Goal: Transaction & Acquisition: Purchase product/service

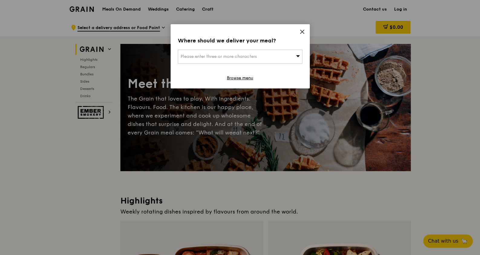
click at [210, 61] on div "Please enter three or more characters" at bounding box center [240, 57] width 125 height 14
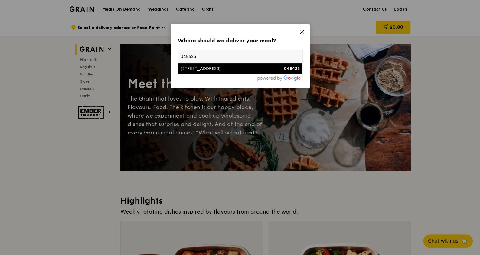
type input "048423"
click at [227, 68] on div "[STREET_ADDRESS]" at bounding box center [226, 69] width 90 height 6
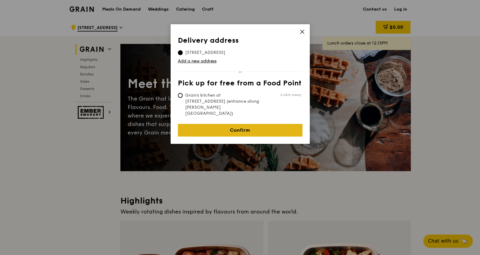
click at [246, 124] on link "Confirm" at bounding box center [240, 130] width 125 height 13
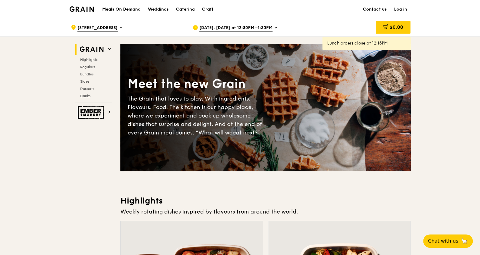
click at [228, 29] on span "[DATE], [DATE] at 12:30PM–1:30PM" at bounding box center [235, 28] width 73 height 7
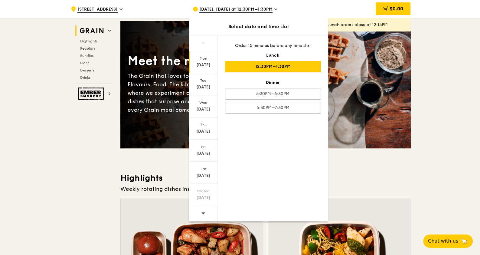
scroll to position [38, 0]
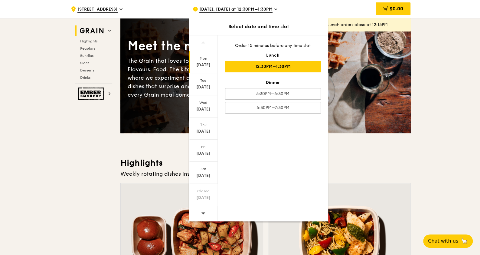
click at [202, 212] on icon at bounding box center [203, 213] width 4 height 5
click at [205, 66] on div "[DATE]" at bounding box center [203, 65] width 27 height 6
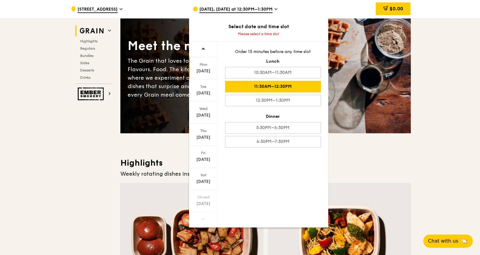
click at [292, 89] on div "11:30AM–12:30PM" at bounding box center [273, 86] width 96 height 11
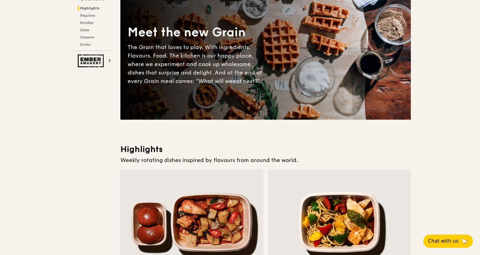
scroll to position [0, 0]
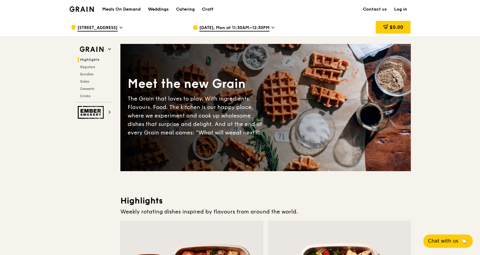
click at [135, 8] on h1 "Meals On Demand" at bounding box center [121, 9] width 38 height 6
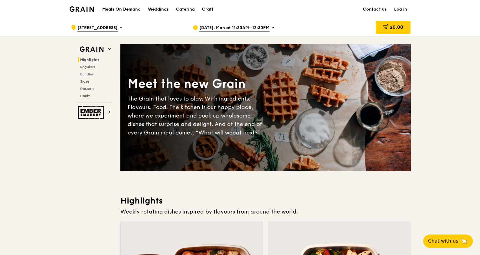
drag, startPoint x: 135, startPoint y: 8, endPoint x: 116, endPoint y: 19, distance: 21.7
click at [117, 24] on div ".cls-1 { fill: none; stroke: #fff; stroke-linecap: round; stroke-linejoin: roun…" at bounding box center [127, 27] width 112 height 18
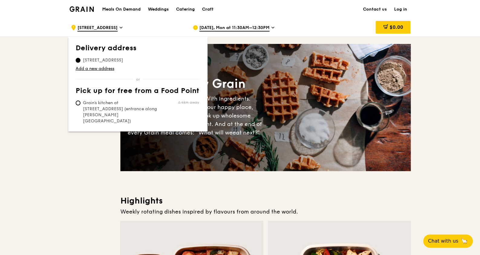
click at [121, 8] on h1 "Meals On Demand" at bounding box center [121, 9] width 38 height 6
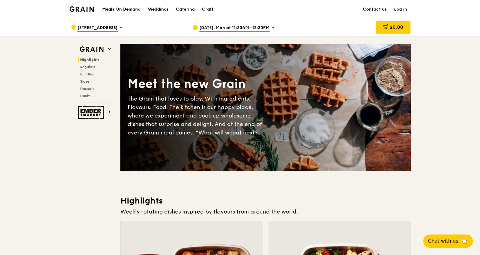
click at [121, 8] on h1 "Meals On Demand" at bounding box center [121, 9] width 38 height 6
click at [159, 8] on div "Weddings" at bounding box center [158, 9] width 21 height 18
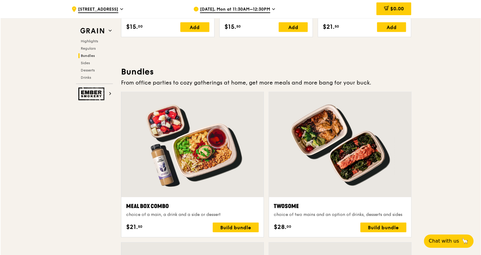
scroll to position [1018, 0]
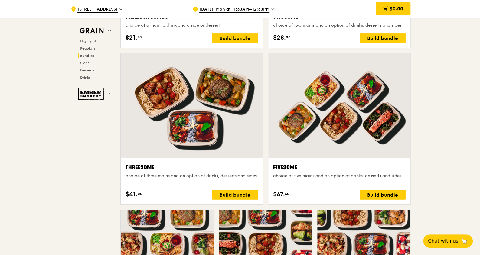
click at [369, 181] on div "Fivesome choice of five mains and an option of drinks, desserts and sides" at bounding box center [339, 174] width 133 height 22
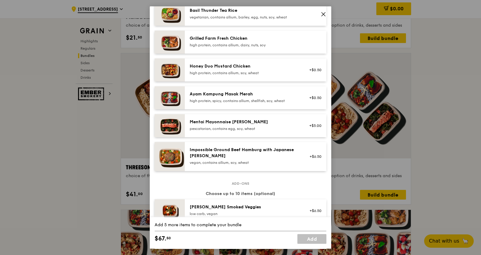
scroll to position [113, 0]
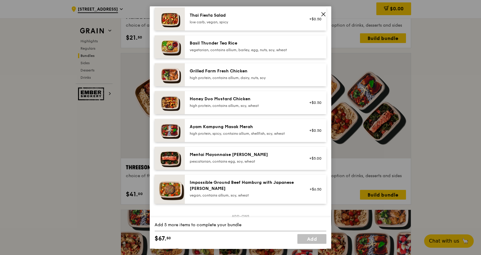
click at [241, 73] on div "Grilled Farm Fresh Chicken" at bounding box center [244, 71] width 109 height 6
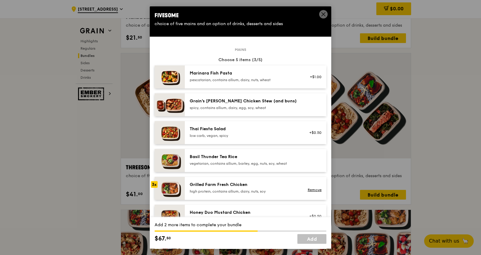
click at [225, 80] on div "pescatarian, contains allium, dairy, nuts, wheat" at bounding box center [244, 79] width 109 height 5
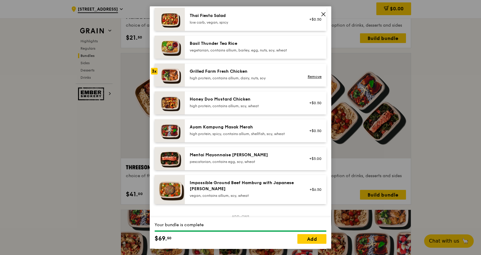
scroll to position [113, 0]
click at [214, 68] on div "Grilled Farm Fresh Chicken" at bounding box center [244, 71] width 109 height 6
click at [218, 75] on div "high protein, contains allium, dairy, nuts, soy" at bounding box center [244, 77] width 109 height 5
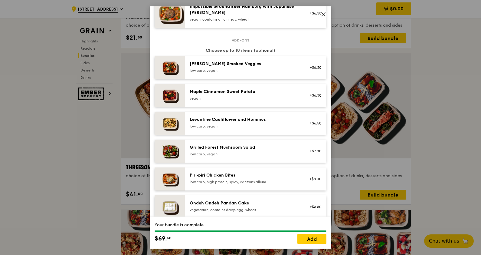
scroll to position [377, 0]
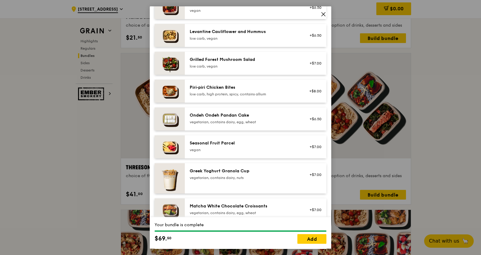
click at [232, 124] on div "vegetarian, contains dairy, egg, wheat" at bounding box center [244, 122] width 109 height 5
click at [235, 118] on div "Ondeh Ondeh Pandan Cake vegetarian, contains dairy, egg, wheat" at bounding box center [244, 118] width 109 height 12
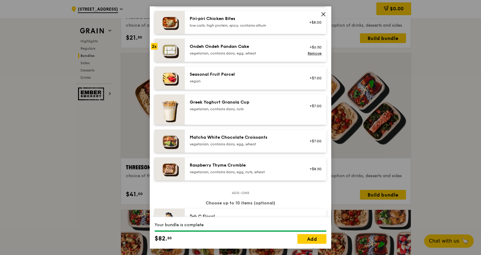
scroll to position [453, 0]
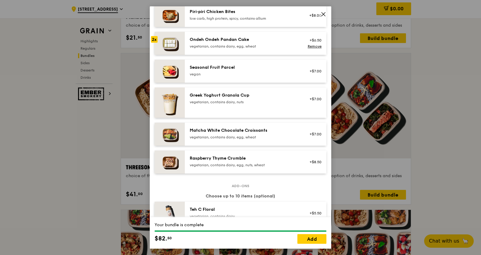
click at [233, 164] on div "vegetarian, contains dairy, egg, nuts, wheat" at bounding box center [244, 164] width 109 height 5
click at [247, 69] on div "Seasonal Fruit Parcel" at bounding box center [244, 67] width 109 height 6
click at [238, 40] on div "Ondeh Ondeh Pandan Cake" at bounding box center [244, 40] width 109 height 6
click at [308, 45] on link "Remove" at bounding box center [315, 46] width 14 height 4
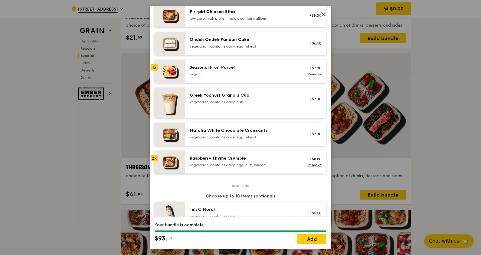
click at [233, 38] on div "Ondeh Ondeh Pandan Cake" at bounding box center [244, 40] width 109 height 6
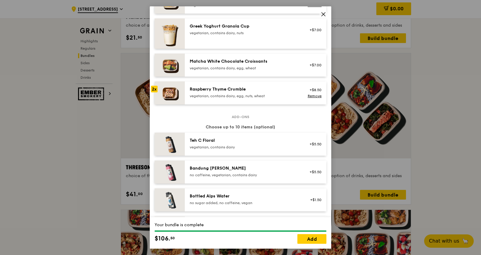
scroll to position [566, 0]
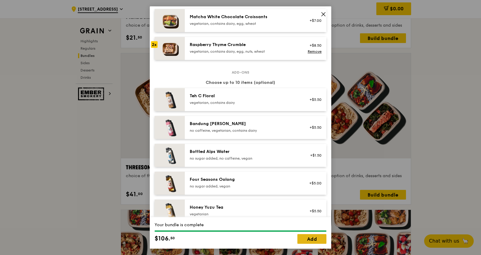
click at [310, 239] on link "Add" at bounding box center [311, 239] width 29 height 10
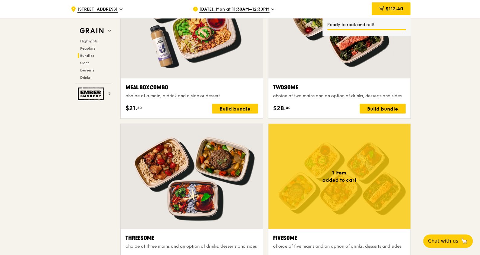
scroll to position [905, 0]
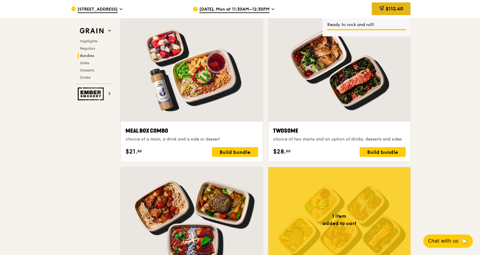
click at [391, 9] on span "$112.40" at bounding box center [394, 9] width 18 height 6
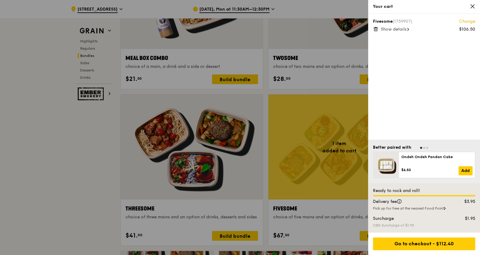
scroll to position [980, 0]
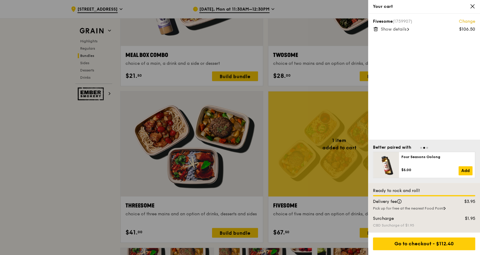
click at [404, 28] on span "Show details" at bounding box center [394, 29] width 26 height 5
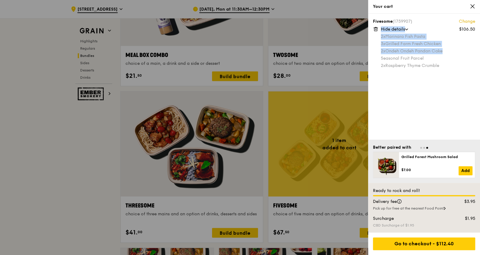
drag, startPoint x: 445, startPoint y: 47, endPoint x: 379, endPoint y: 54, distance: 66.6
click at [379, 54] on div "Fivesome (1759907) Change $106.50 Hide details 2x Marinara Fish Pasta 3x Grille…" at bounding box center [424, 43] width 102 height 50
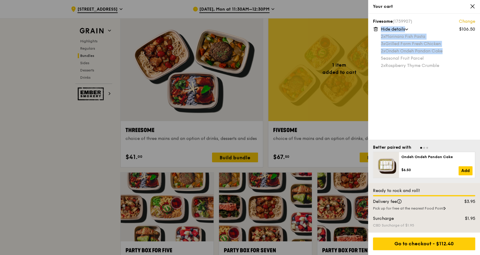
scroll to position [1056, 0]
click at [79, 175] on div at bounding box center [240, 127] width 480 height 255
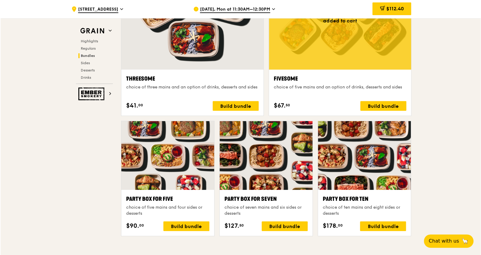
scroll to position [1132, 0]
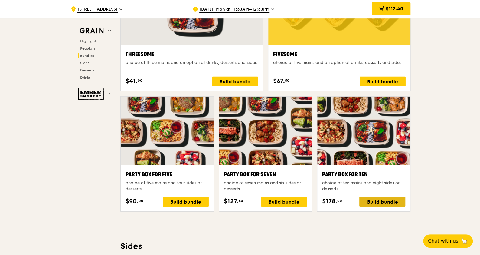
click at [382, 202] on div "Build bundle" at bounding box center [382, 202] width 46 height 10
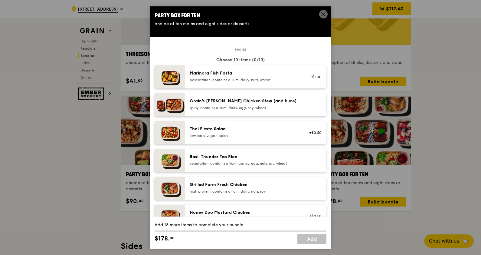
click at [231, 77] on div "Marinara Fish Pasta pescatarian, contains allium, dairy, nuts, wheat" at bounding box center [244, 76] width 109 height 12
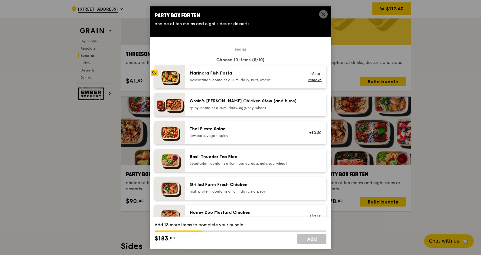
click at [227, 185] on div "Grilled Farm Fresh Chicken" at bounding box center [244, 185] width 109 height 6
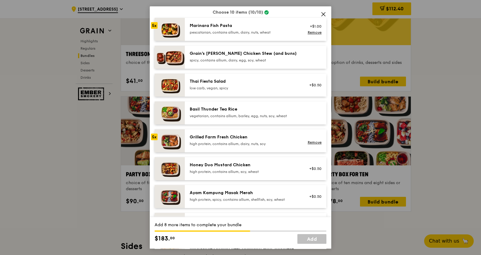
scroll to position [0, 0]
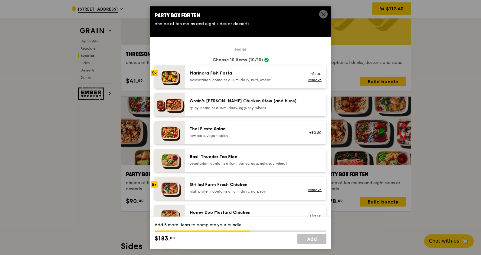
click at [240, 76] on div "Marinara Fish Pasta pescatarian, contains allium, dairy, nuts, wheat" at bounding box center [244, 76] width 109 height 12
click at [309, 77] on div "+$1.00 Remove" at bounding box center [313, 76] width 23 height 13
click at [309, 78] on link "Remove" at bounding box center [315, 80] width 14 height 4
click at [232, 79] on div "pescatarian, contains allium, dairy, nuts, wheat" at bounding box center [244, 79] width 109 height 5
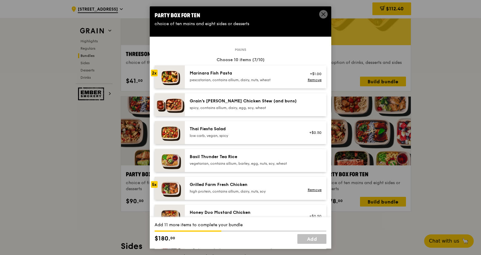
click at [232, 79] on div "pescatarian, contains allium, dairy, nuts, wheat" at bounding box center [244, 79] width 109 height 5
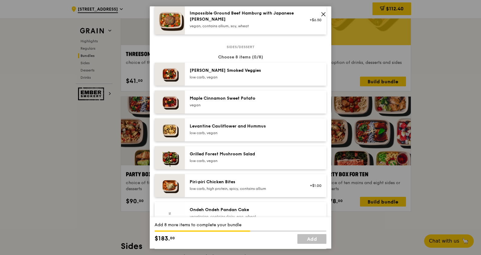
scroll to position [340, 0]
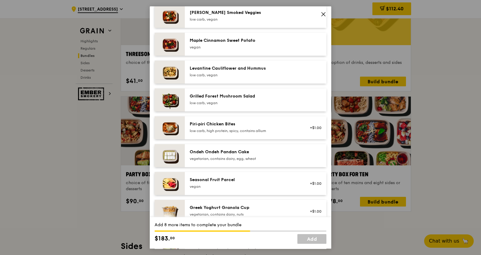
click at [238, 153] on div "Ondeh Ondeh Pandan Cake" at bounding box center [244, 152] width 109 height 6
click at [238, 182] on div "Seasonal Fruit Parcel" at bounding box center [244, 180] width 109 height 6
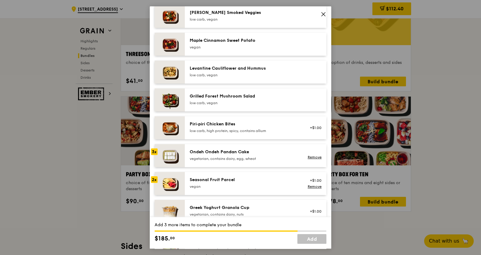
click at [238, 182] on div "Seasonal Fruit Parcel" at bounding box center [244, 180] width 109 height 6
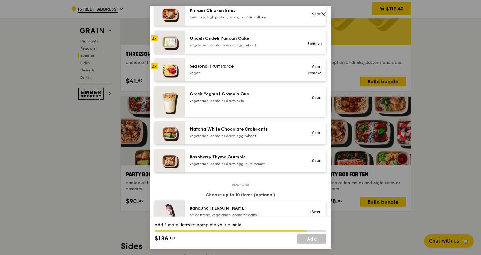
click at [229, 100] on div "vegetarian, contains dairy, nuts" at bounding box center [244, 100] width 109 height 5
click at [233, 97] on div "Greek Yoghurt Granola Cup vegetarian, contains dairy, nuts" at bounding box center [244, 97] width 109 height 12
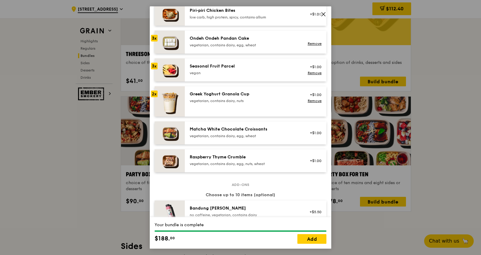
click at [233, 97] on div "Greek Yoghurt Granola Cup vegetarian, contains dairy, nuts" at bounding box center [244, 97] width 109 height 12
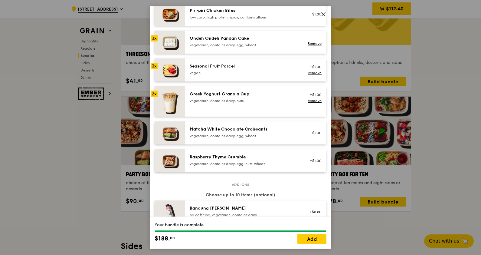
click at [230, 140] on div "Matcha White Chocolate Croissants vegetarian, contains dairy, egg, wheat +$1.00" at bounding box center [256, 132] width 142 height 23
click at [233, 133] on div "Matcha White Chocolate Croissants vegetarian, contains dairy, egg, wheat" at bounding box center [244, 132] width 109 height 12
click at [308, 100] on link "Remove" at bounding box center [315, 101] width 14 height 4
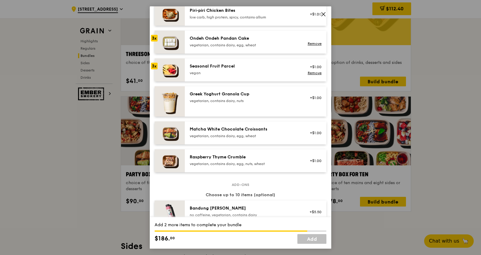
click at [229, 162] on div "vegetarian, contains dairy, egg, nuts, wheat" at bounding box center [244, 163] width 109 height 5
click at [231, 160] on div "Raspberry Thyme Crumble vegetarian, contains dairy, egg, nuts, wheat" at bounding box center [244, 160] width 109 height 12
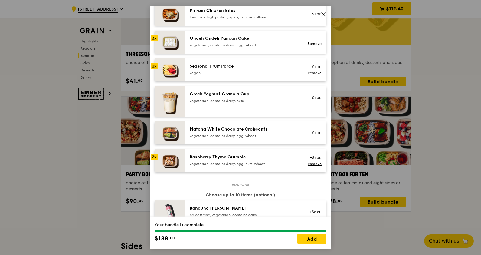
click at [229, 162] on div "vegetarian, contains dairy, egg, nuts, wheat" at bounding box center [244, 163] width 109 height 5
click at [313, 72] on link "Remove" at bounding box center [315, 73] width 14 height 4
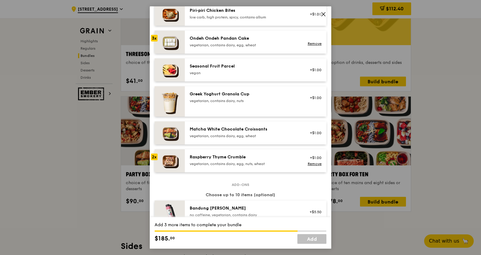
click at [281, 73] on div "vegan" at bounding box center [244, 73] width 109 height 5
click at [266, 75] on div "vegan" at bounding box center [244, 73] width 109 height 5
click at [240, 161] on div "vegetarian, contains dairy, egg, nuts, wheat" at bounding box center [244, 163] width 109 height 5
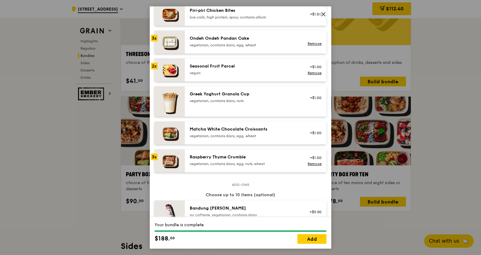
click at [253, 162] on div "vegetarian, contains dairy, egg, nuts, wheat" at bounding box center [244, 163] width 109 height 5
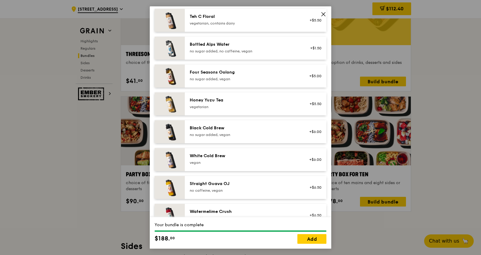
scroll to position [681, 0]
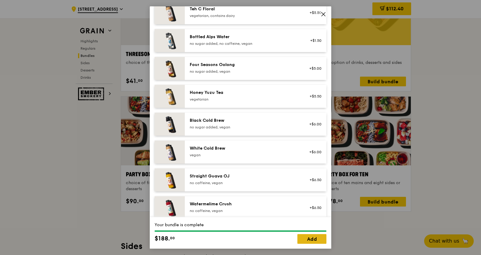
click at [319, 238] on link "Add" at bounding box center [311, 239] width 29 height 10
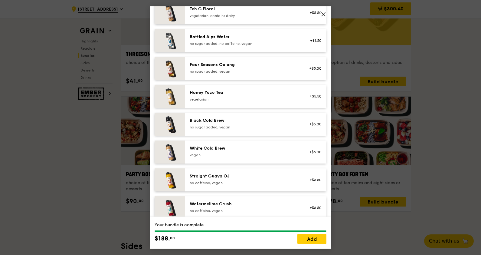
scroll to position [1131, 0]
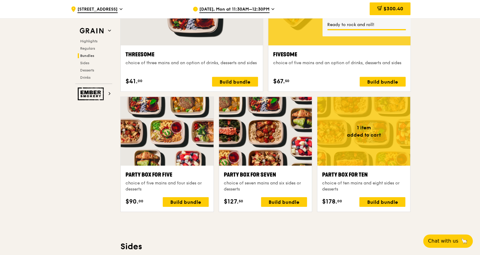
click at [386, 5] on div "$300.40" at bounding box center [390, 8] width 41 height 13
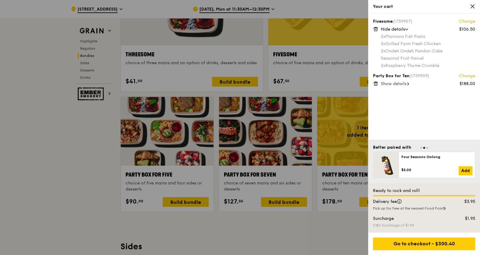
click at [406, 30] on icon at bounding box center [406, 29] width 3 height 2
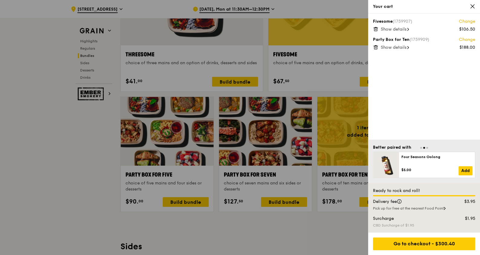
click at [406, 30] on span "Show details" at bounding box center [394, 29] width 26 height 5
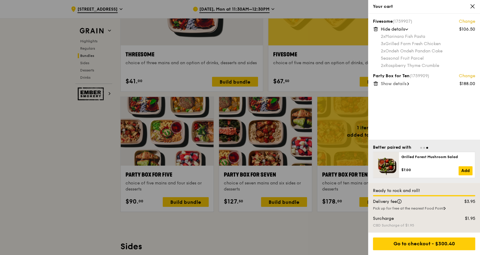
click at [467, 21] on link "Change" at bounding box center [467, 21] width 16 height 6
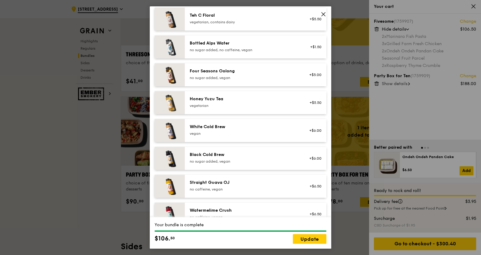
scroll to position [687, 0]
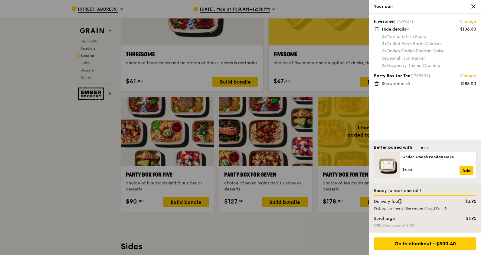
drag, startPoint x: 429, startPoint y: 39, endPoint x: 438, endPoint y: 23, distance: 18.6
click at [404, 17] on div "Fivesome (1759907) Change $106.50 Hide details 2x Marinara Fish Pasta 3x Grille…" at bounding box center [424, 77] width 112 height 126
click at [464, 21] on link "Change" at bounding box center [467, 21] width 16 height 6
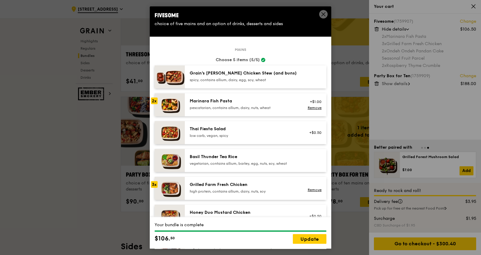
click at [326, 14] on icon at bounding box center [323, 13] width 5 height 5
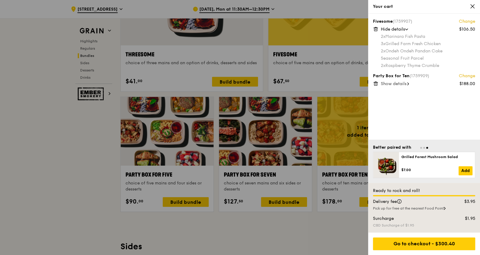
click at [398, 29] on span "Hide details" at bounding box center [393, 29] width 24 height 5
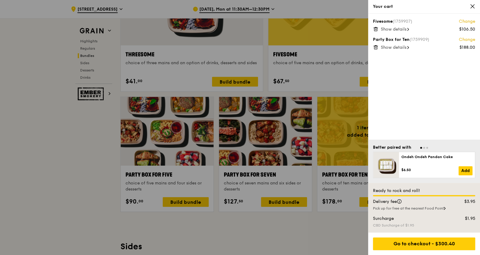
click at [467, 22] on link "Change" at bounding box center [467, 21] width 16 height 6
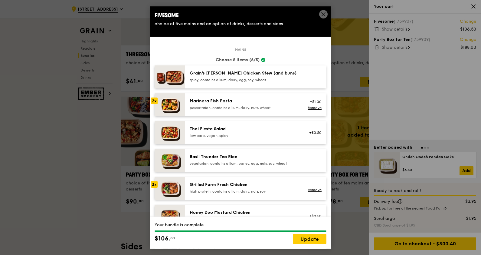
click at [190, 109] on div "pescatarian, contains allium, dairy, nuts, wheat" at bounding box center [244, 107] width 109 height 5
click at [306, 105] on div "Remove" at bounding box center [314, 107] width 16 height 5
click at [312, 109] on link "Remove" at bounding box center [315, 108] width 14 height 4
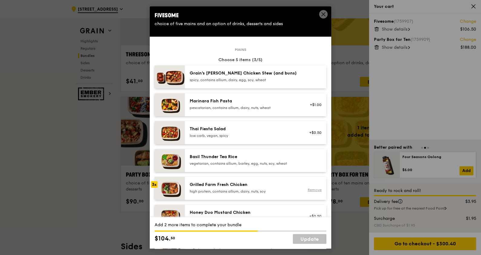
click at [310, 191] on link "Remove" at bounding box center [315, 190] width 14 height 4
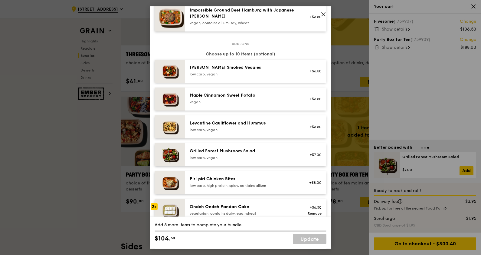
scroll to position [340, 0]
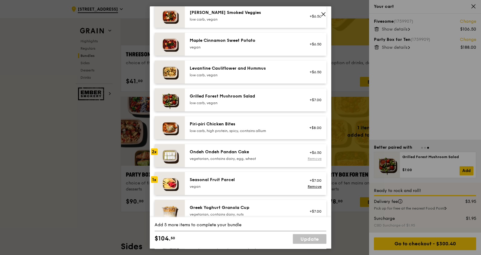
click at [310, 159] on link "Remove" at bounding box center [315, 158] width 14 height 4
click at [310, 185] on link "Remove" at bounding box center [315, 186] width 14 height 4
click at [325, 13] on icon at bounding box center [324, 14] width 4 height 4
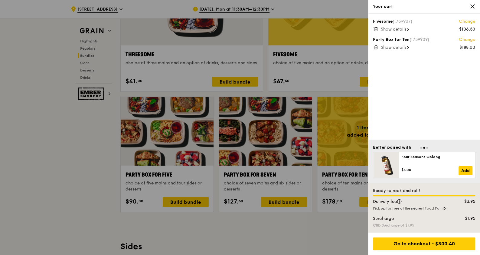
click at [408, 28] on div "Show details" at bounding box center [428, 29] width 94 height 6
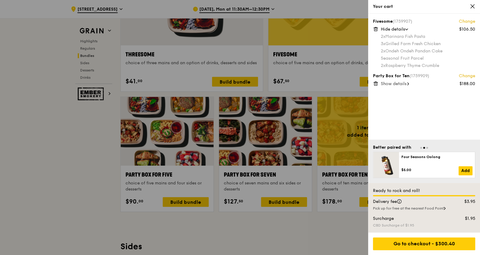
click at [461, 19] on link "Change" at bounding box center [467, 21] width 16 height 6
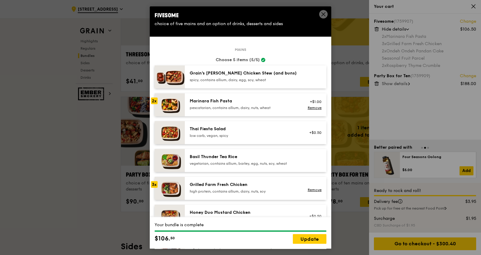
click at [304, 104] on div "+$1.00 Remove" at bounding box center [313, 104] width 23 height 13
click at [308, 106] on link "Remove" at bounding box center [315, 108] width 14 height 4
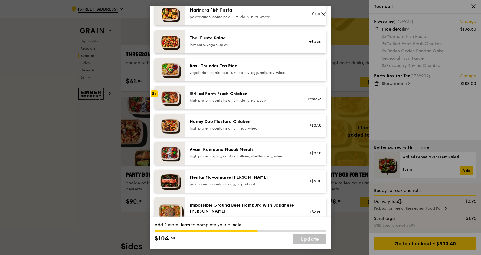
scroll to position [113, 0]
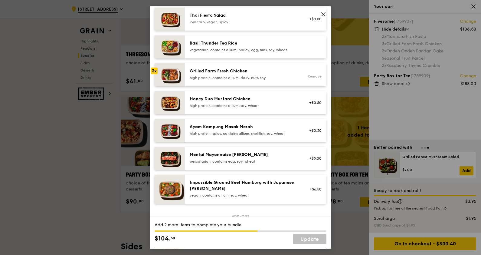
click at [308, 77] on link "Remove" at bounding box center [315, 76] width 14 height 4
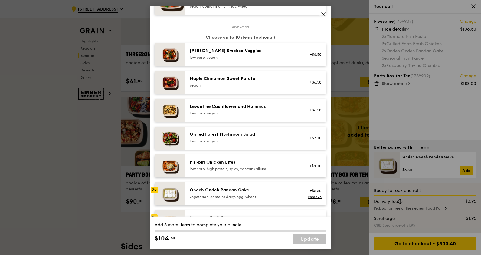
scroll to position [378, 0]
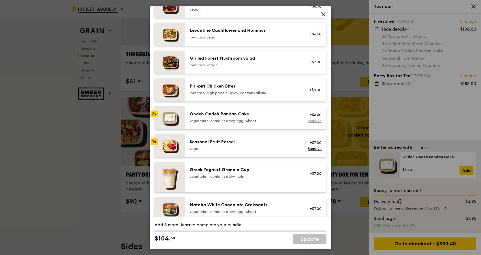
click at [308, 119] on link "Remove" at bounding box center [315, 121] width 14 height 4
click at [308, 148] on link "Remove" at bounding box center [315, 148] width 14 height 4
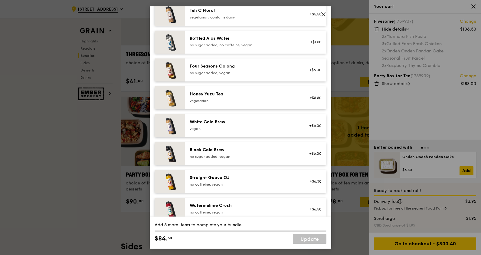
scroll to position [687, 0]
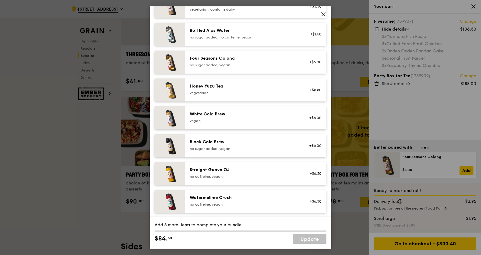
click at [303, 239] on link "Update" at bounding box center [310, 239] width 34 height 10
click at [304, 239] on link "Update" at bounding box center [310, 239] width 34 height 10
click at [325, 14] on icon at bounding box center [323, 13] width 5 height 5
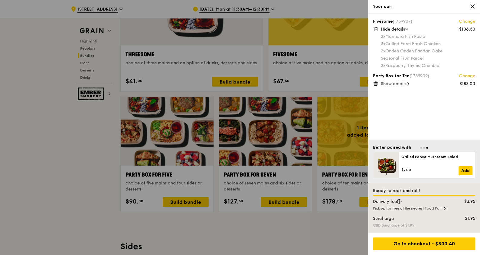
drag, startPoint x: 388, startPoint y: 21, endPoint x: 389, endPoint y: 27, distance: 5.2
click at [388, 21] on div "Fivesome (1759907) Change" at bounding box center [424, 21] width 102 height 6
click at [375, 29] on icon at bounding box center [375, 28] width 5 height 5
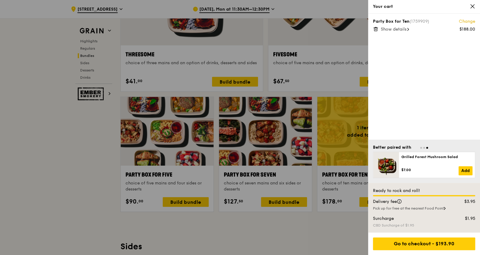
click at [181, 202] on div at bounding box center [240, 127] width 480 height 255
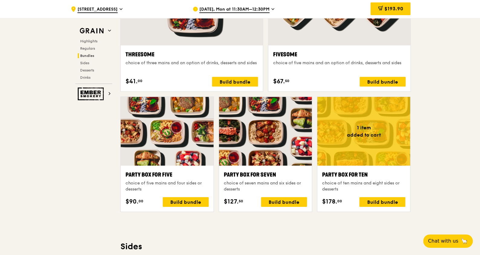
click at [181, 202] on div "Build bundle" at bounding box center [186, 202] width 46 height 10
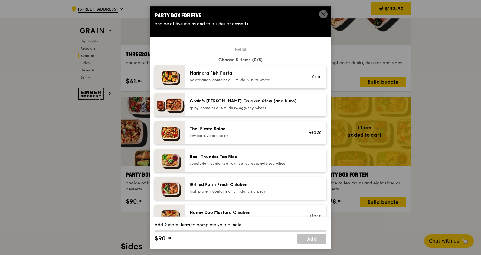
click at [247, 80] on div "pescatarian, contains allium, dairy, nuts, wheat" at bounding box center [244, 79] width 109 height 5
click at [323, 15] on icon at bounding box center [324, 14] width 4 height 4
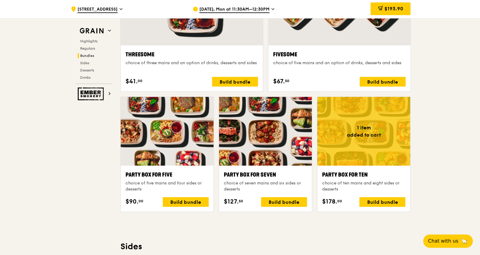
click at [193, 168] on div "Party Box for Five choice of five mains and four sides or desserts $90. 00 Buil…" at bounding box center [167, 189] width 93 height 46
click at [191, 202] on div "Build bundle" at bounding box center [186, 202] width 46 height 10
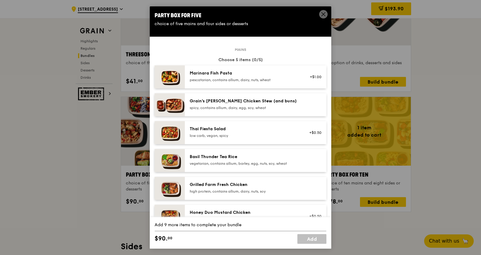
click at [182, 77] on img at bounding box center [170, 76] width 30 height 23
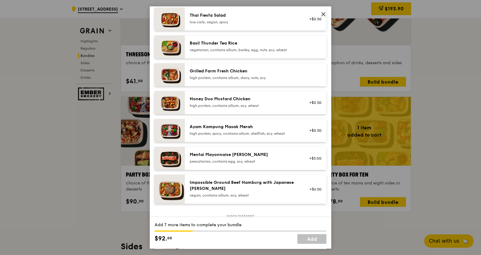
click at [234, 77] on div "high protein, contains allium, dairy, nuts, soy" at bounding box center [244, 77] width 109 height 5
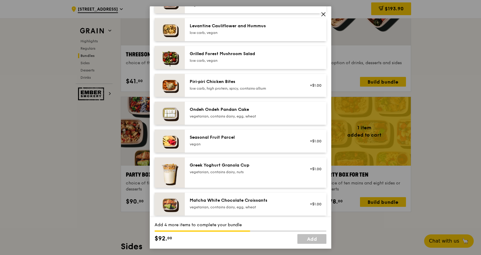
scroll to position [416, 0]
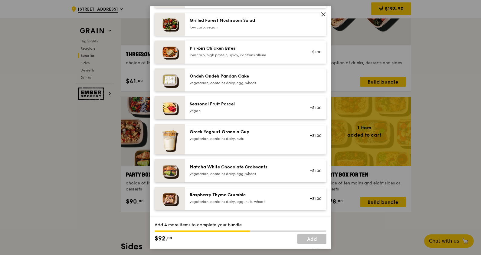
click at [256, 77] on div "Ondeh Ondeh Pandan Cake" at bounding box center [244, 76] width 109 height 6
click at [324, 15] on icon at bounding box center [323, 13] width 5 height 5
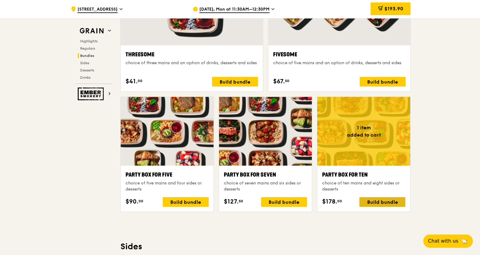
click at [378, 202] on div "Build bundle" at bounding box center [382, 202] width 46 height 10
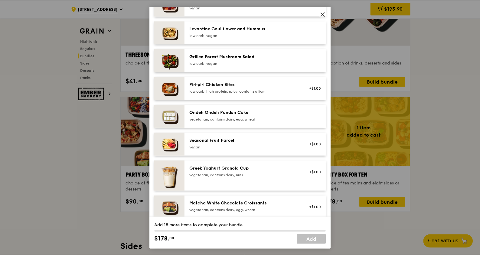
scroll to position [298, 0]
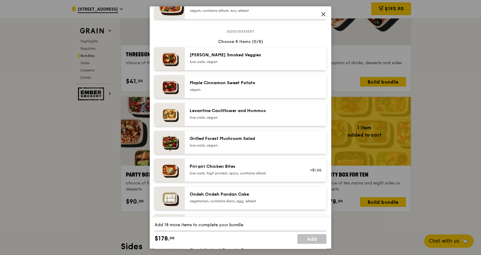
click at [321, 19] on div "Mains Choose 10 items (0/10) Marinara Fish Pasta pescatarian, contains allium, …" at bounding box center [241, 189] width 182 height 900
click at [323, 14] on icon at bounding box center [323, 13] width 5 height 5
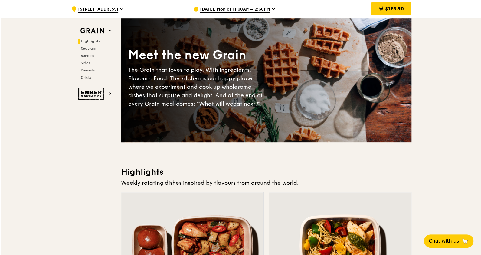
scroll to position [0, 0]
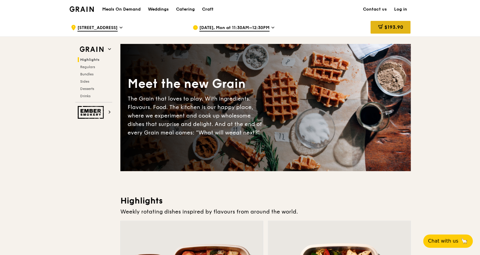
click at [389, 27] on span "$193.90" at bounding box center [393, 27] width 19 height 6
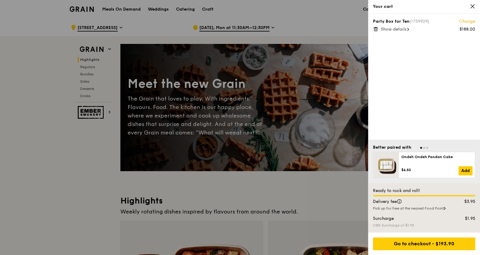
click at [401, 27] on span "Show details" at bounding box center [394, 29] width 26 height 5
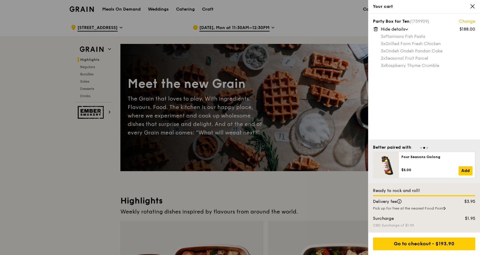
click at [466, 18] on link "Change" at bounding box center [467, 21] width 16 height 6
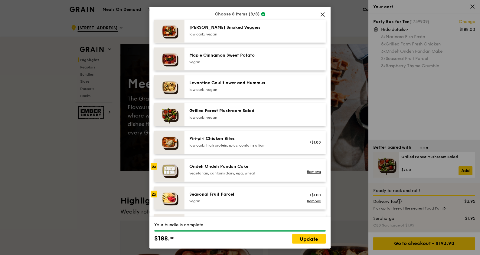
scroll to position [267, 0]
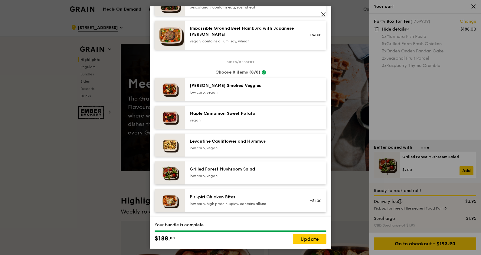
click at [320, 14] on span at bounding box center [323, 14] width 8 height 8
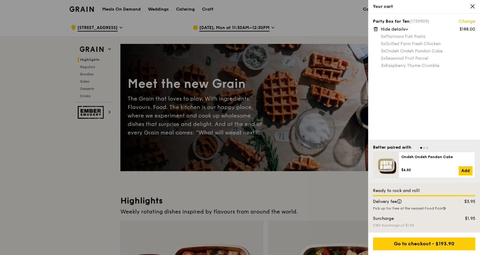
click at [474, 5] on icon at bounding box center [472, 6] width 5 height 5
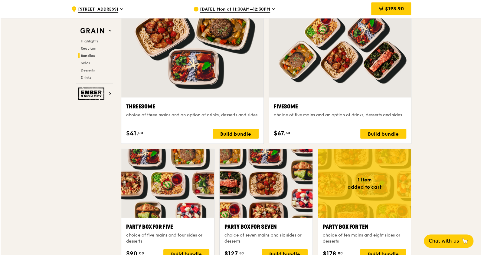
scroll to position [1134, 0]
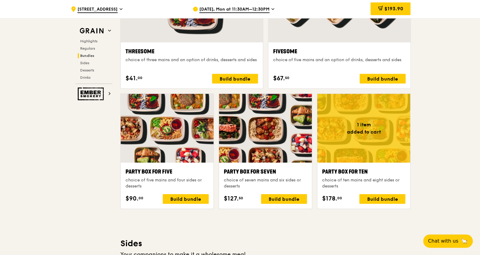
click at [319, 67] on div "Fivesome choice of five mains and an option of drinks, desserts and sides" at bounding box center [339, 58] width 133 height 22
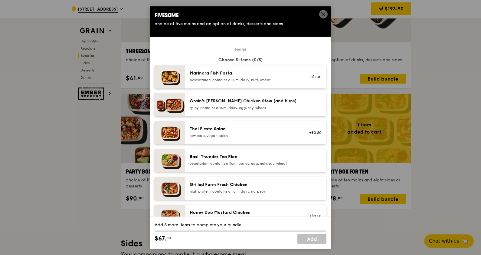
scroll to position [75, 0]
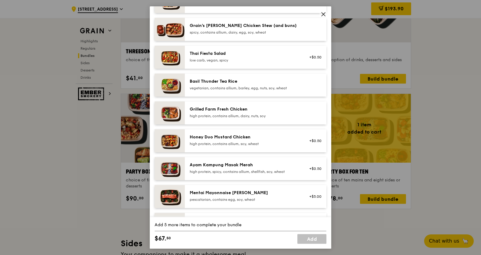
click at [229, 113] on div "Grilled Farm Fresh Chicken high protein, contains allium, dairy, nuts, soy" at bounding box center [244, 112] width 109 height 12
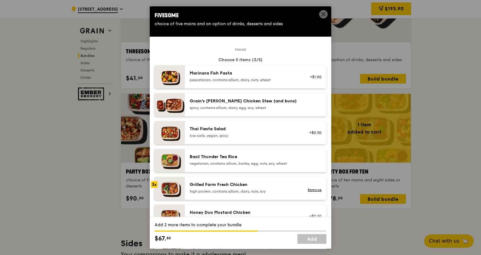
click at [239, 78] on div "pescatarian, contains allium, dairy, nuts, wheat" at bounding box center [244, 79] width 109 height 5
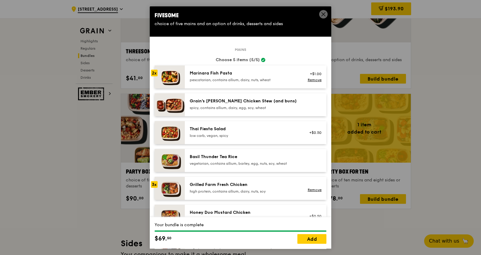
click at [239, 78] on div "pescatarian, contains allium, dairy, nuts, wheat" at bounding box center [244, 79] width 109 height 5
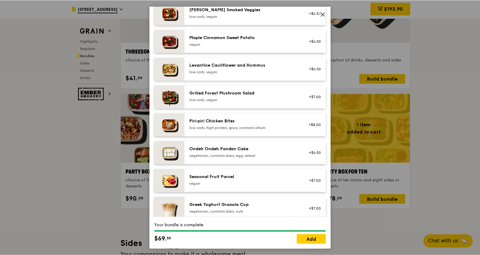
scroll to position [416, 0]
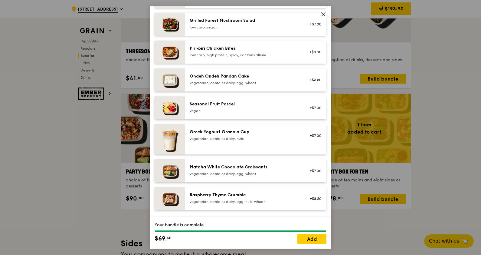
click at [245, 74] on div "Ondeh Ondeh Pandan Cake" at bounding box center [244, 76] width 109 height 6
click at [246, 198] on div "Raspberry Thyme Crumble vegetarian, contains dairy, egg, nuts, wheat" at bounding box center [244, 198] width 109 height 12
click at [260, 195] on div "Raspberry Thyme Crumble" at bounding box center [244, 195] width 109 height 6
click at [244, 78] on div "Ondeh Ondeh Pandan Cake" at bounding box center [244, 76] width 109 height 6
click at [313, 238] on link "Add" at bounding box center [311, 239] width 29 height 10
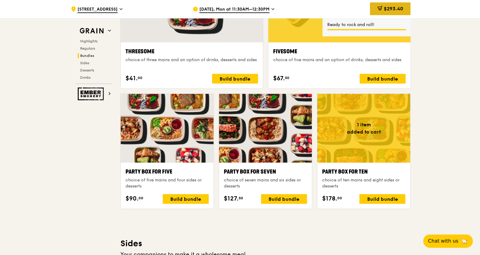
click at [396, 10] on span "$293.40" at bounding box center [393, 9] width 19 height 6
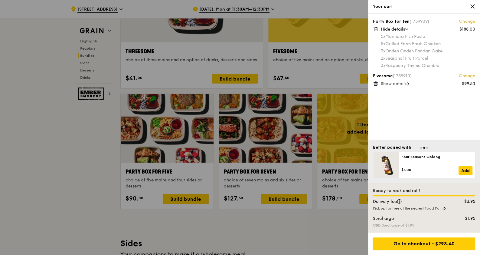
click at [75, 181] on div at bounding box center [240, 127] width 480 height 255
